Goal: Task Accomplishment & Management: Manage account settings

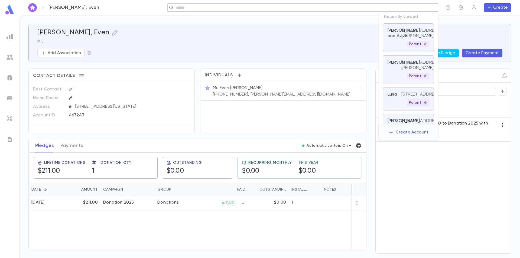
click at [400, 9] on input "text" at bounding box center [300, 7] width 253 height 5
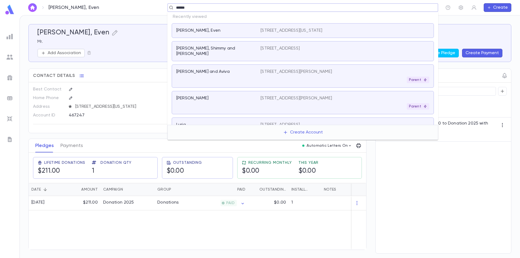
type input "*******"
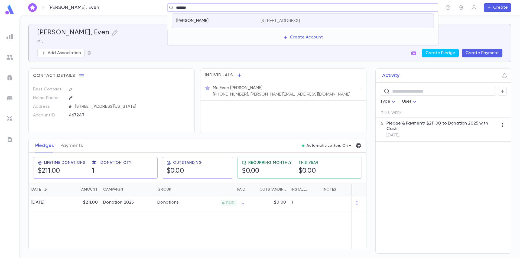
click at [262, 21] on p "[STREET_ADDRESS]" at bounding box center [279, 20] width 39 height 5
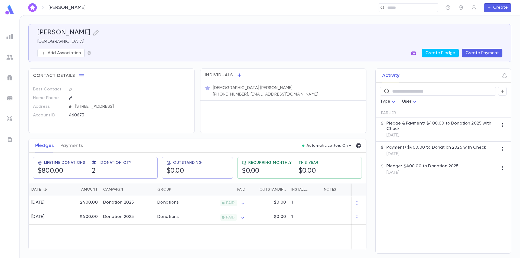
click at [416, 54] on icon "button" at bounding box center [413, 53] width 5 height 4
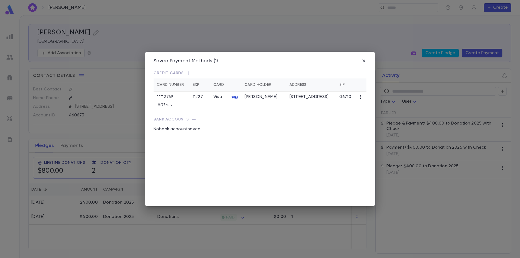
click at [359, 96] on icon "button" at bounding box center [360, 96] width 5 height 5
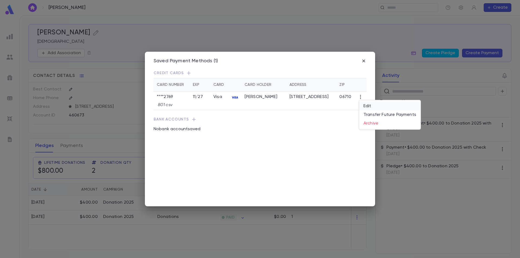
click at [365, 108] on li "Edit" at bounding box center [389, 106] width 61 height 9
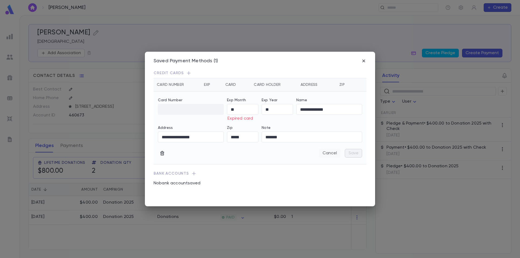
click at [332, 153] on button "Cancel" at bounding box center [329, 153] width 21 height 9
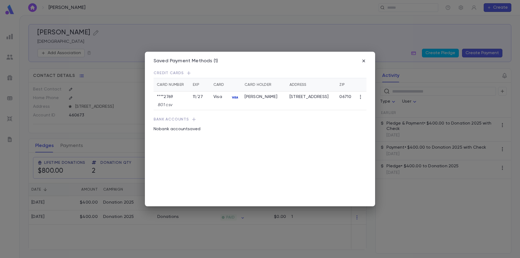
click at [360, 98] on icon "button" at bounding box center [360, 96] width 5 height 5
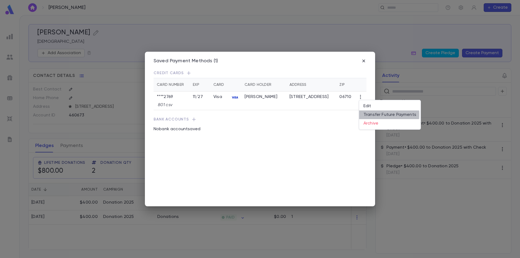
click at [369, 115] on li "Transfer Future Payments" at bounding box center [389, 114] width 61 height 9
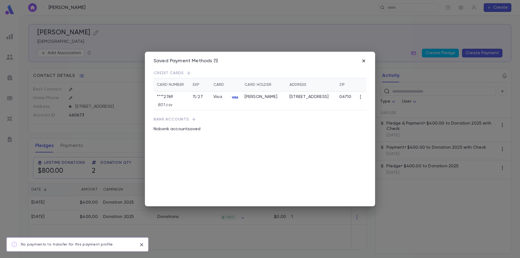
click at [364, 63] on icon "button" at bounding box center [363, 60] width 5 height 5
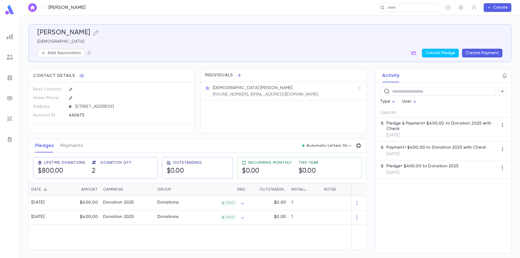
click at [473, 55] on button "Create Payment" at bounding box center [482, 53] width 40 height 9
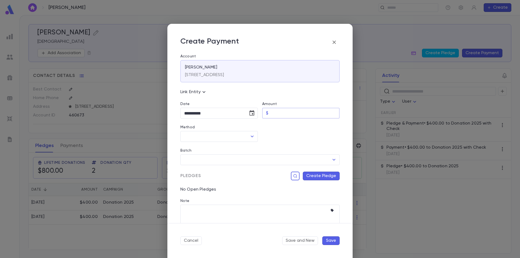
click at [273, 114] on input "Amount" at bounding box center [305, 113] width 69 height 11
type input "******"
click at [292, 140] on div at bounding box center [299, 130] width 82 height 23
click at [213, 139] on input "Method" at bounding box center [215, 136] width 64 height 10
click at [209, 164] on li "Credit Card" at bounding box center [218, 165] width 76 height 9
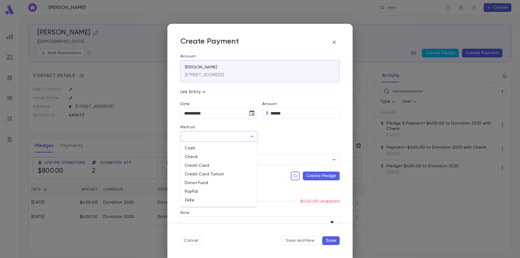
type input "**********"
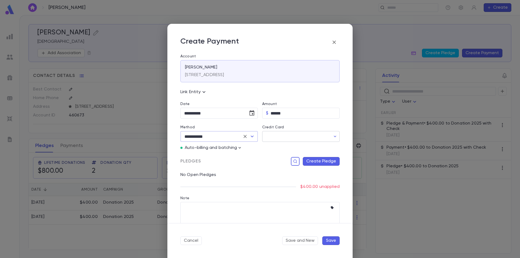
click at [265, 140] on input "Credit Card" at bounding box center [296, 136] width 69 height 11
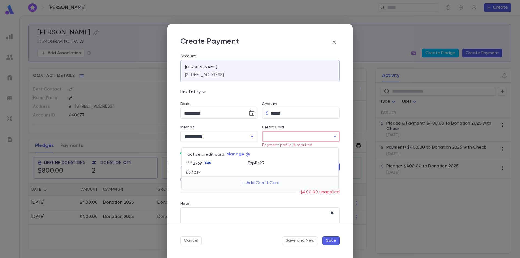
click at [219, 164] on div "**** 2769" at bounding box center [217, 163] width 62 height 8
type input "********"
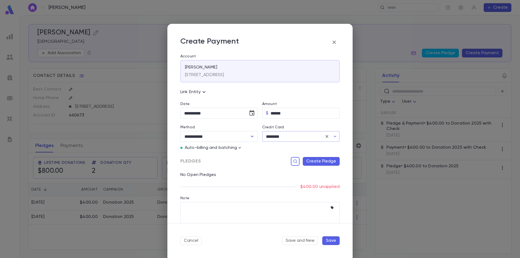
click at [278, 139] on input "********" at bounding box center [292, 136] width 61 height 11
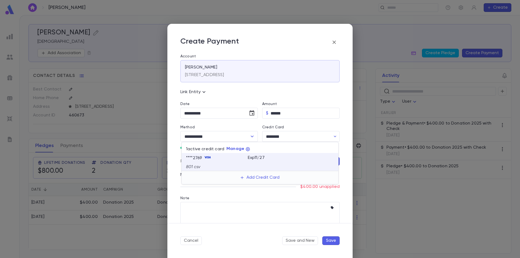
click at [246, 160] on div "**** 2769" at bounding box center [217, 158] width 62 height 8
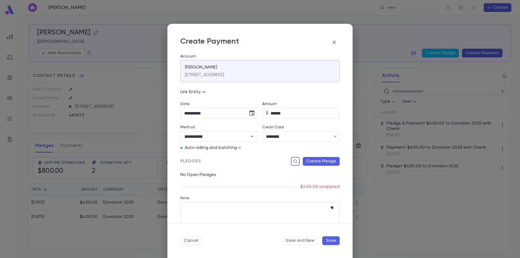
click at [309, 159] on button "Create Pledge" at bounding box center [321, 161] width 37 height 9
click at [273, 218] on input "Campaign" at bounding box center [286, 217] width 74 height 10
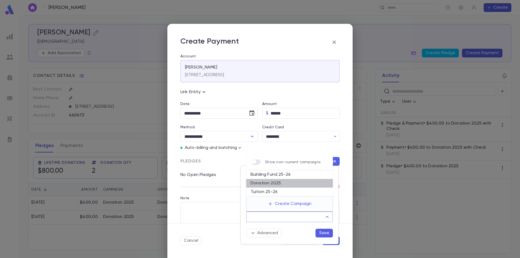
click at [278, 184] on li "Donation 2025" at bounding box center [289, 183] width 87 height 9
type input "**********"
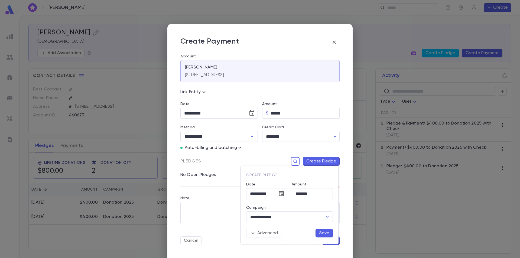
click at [307, 236] on div "Advanced Save" at bounding box center [287, 229] width 91 height 15
click at [323, 233] on button "Save" at bounding box center [323, 233] width 17 height 9
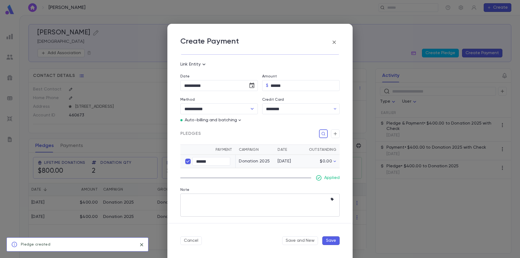
scroll to position [28, 0]
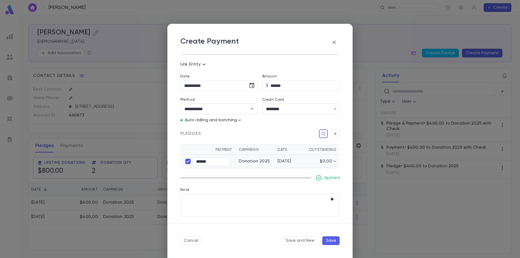
click at [233, 120] on p "Auto-billing and batching" at bounding box center [211, 120] width 52 height 5
click at [240, 120] on icon "button" at bounding box center [240, 119] width 2 height 1
click at [229, 131] on div at bounding box center [260, 129] width 520 height 258
click at [326, 240] on button "Save" at bounding box center [330, 240] width 17 height 9
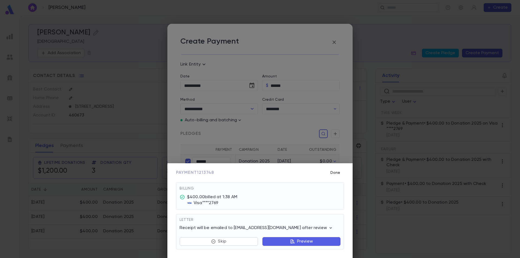
click at [335, 171] on button "Done" at bounding box center [335, 173] width 17 height 10
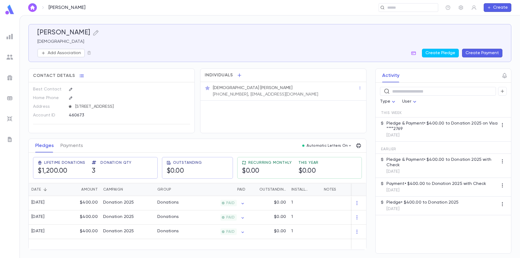
click at [9, 139] on img at bounding box center [9, 139] width 6 height 6
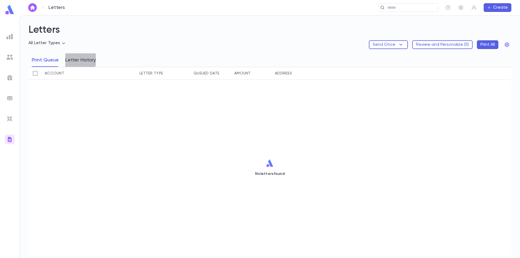
click at [75, 60] on button "Letter History" at bounding box center [80, 60] width 31 height 14
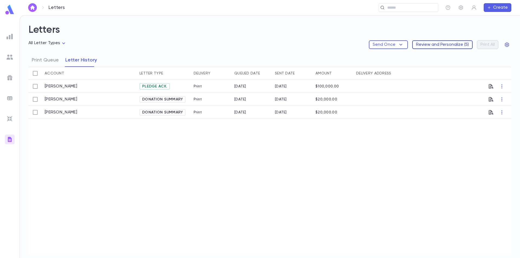
click at [445, 45] on button "Review and Personalize ( 5 )" at bounding box center [442, 44] width 60 height 9
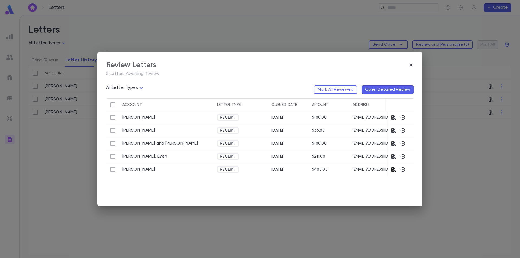
click at [394, 170] on icon "button" at bounding box center [393, 169] width 5 height 5
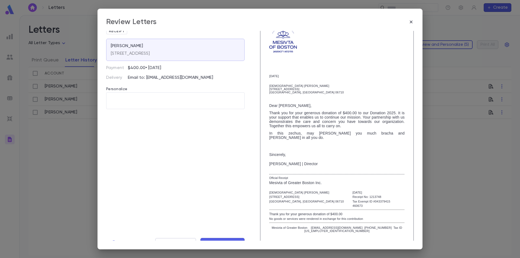
scroll to position [25, 0]
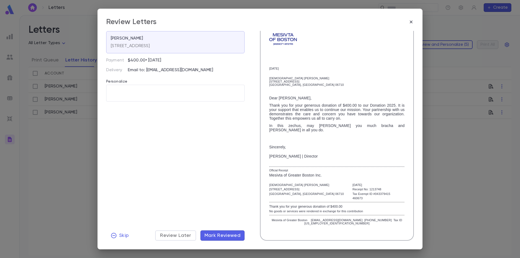
click at [228, 235] on span "Mark Reviewed" at bounding box center [222, 236] width 36 height 6
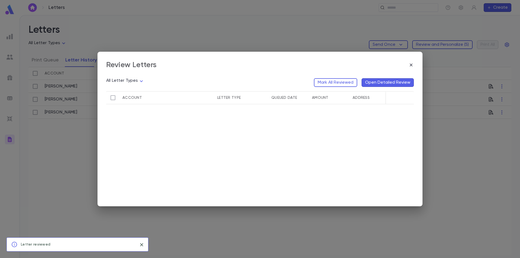
scroll to position [0, 0]
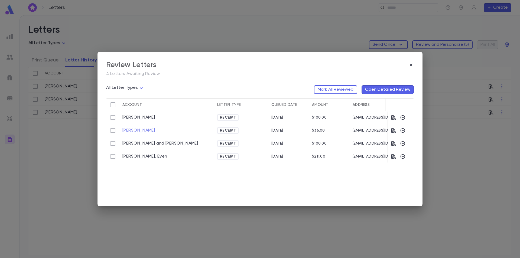
click at [136, 133] on link "[PERSON_NAME]" at bounding box center [138, 130] width 33 height 5
click at [394, 131] on icon "button" at bounding box center [393, 130] width 5 height 5
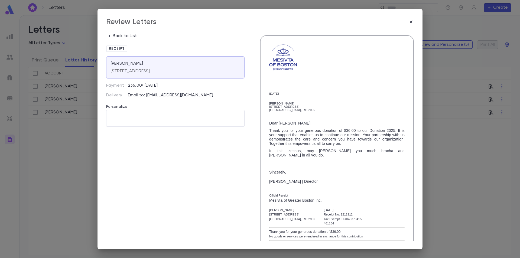
scroll to position [25, 0]
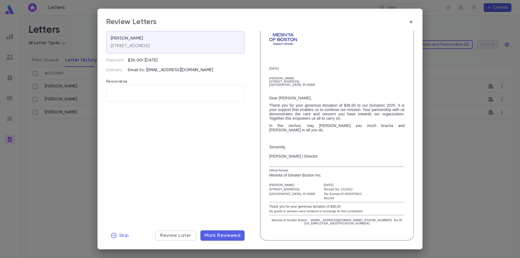
click at [214, 237] on span "Mark Reviewed" at bounding box center [222, 236] width 36 height 6
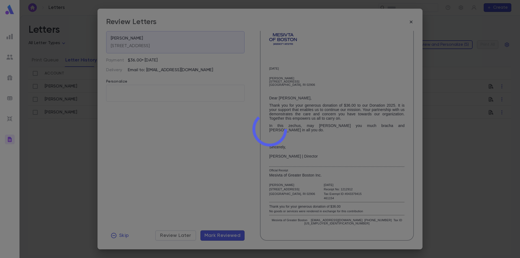
scroll to position [0, 0]
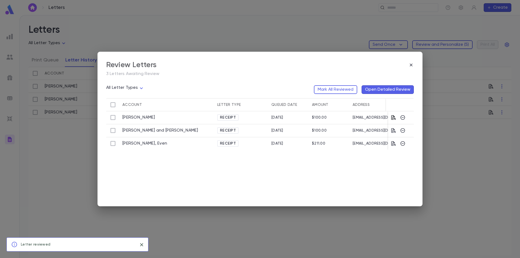
click at [394, 118] on icon "button" at bounding box center [393, 117] width 5 height 5
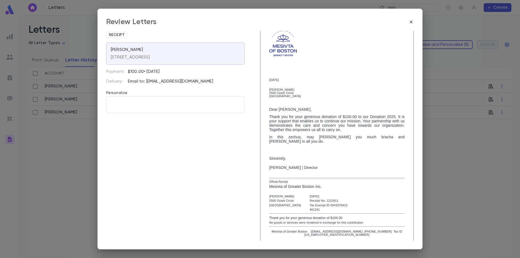
scroll to position [25, 0]
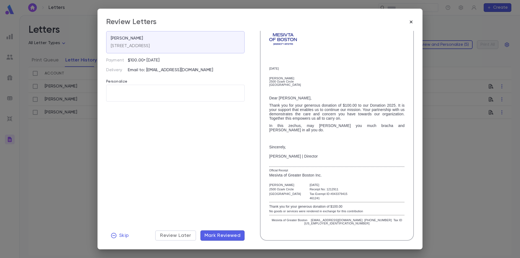
click at [411, 23] on icon "button" at bounding box center [410, 21] width 5 height 5
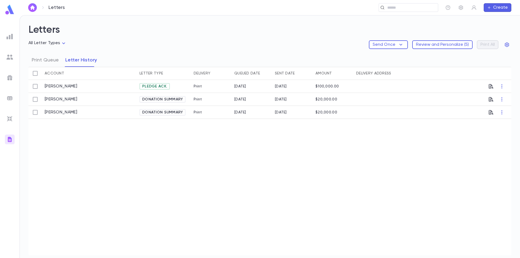
scroll to position [0, 0]
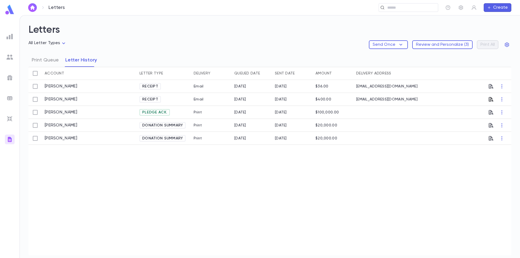
click at [492, 99] on icon "button" at bounding box center [491, 99] width 5 height 5
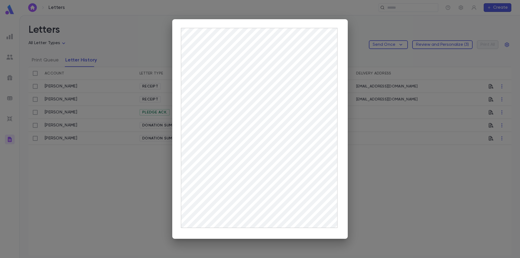
click at [139, 170] on div at bounding box center [260, 129] width 520 height 258
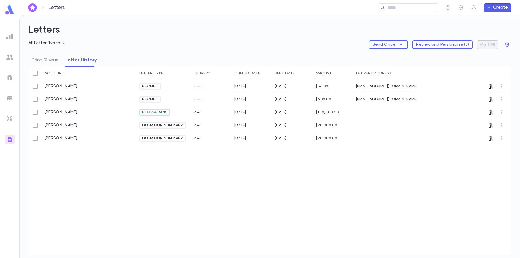
click at [491, 87] on icon "button" at bounding box center [491, 86] width 5 height 5
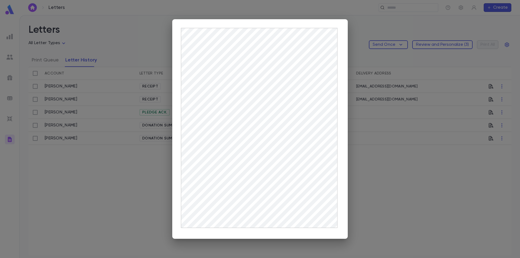
drag, startPoint x: 74, startPoint y: 171, endPoint x: 77, endPoint y: 170, distance: 2.9
click at [76, 171] on div at bounding box center [260, 129] width 520 height 258
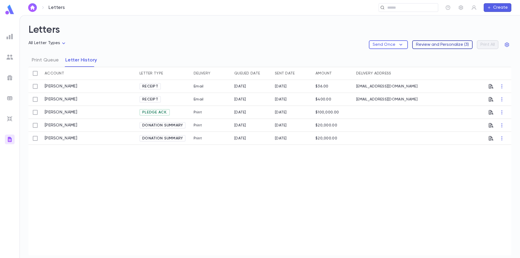
click at [442, 41] on button "Review and Personalize ( 3 )" at bounding box center [442, 44] width 60 height 9
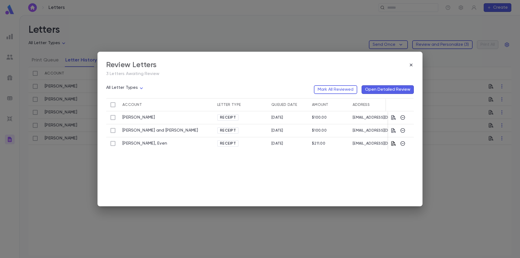
click at [392, 143] on icon "button" at bounding box center [393, 143] width 5 height 5
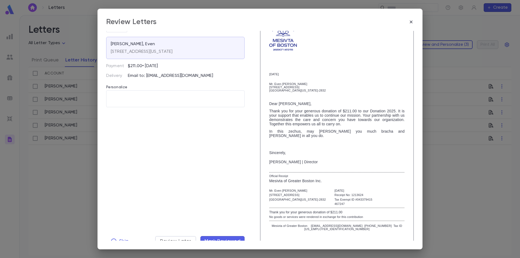
scroll to position [25, 0]
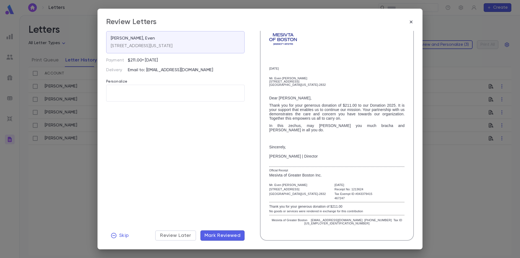
click at [222, 233] on span "Mark Reviewed" at bounding box center [222, 236] width 36 height 6
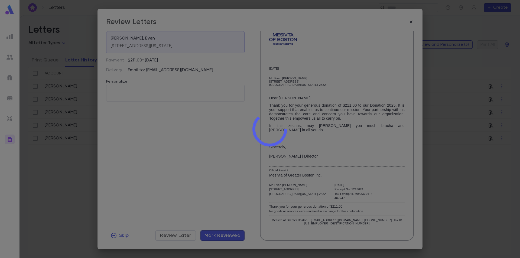
scroll to position [0, 0]
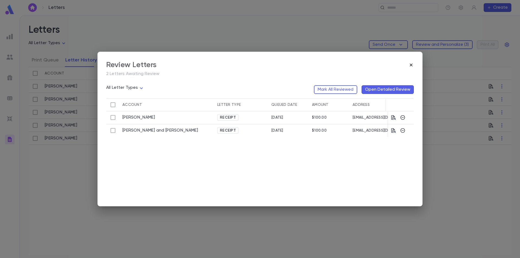
click at [412, 65] on icon "button" at bounding box center [411, 65] width 3 height 3
